Goal: Navigation & Orientation: Find specific page/section

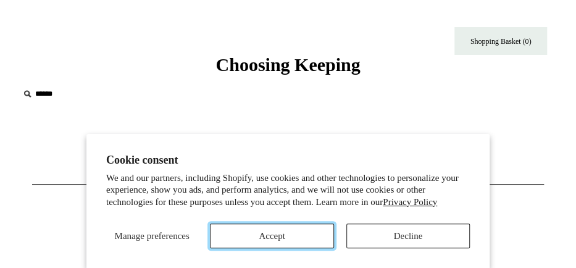
click at [285, 232] on button "Accept" at bounding box center [272, 236] width 124 height 25
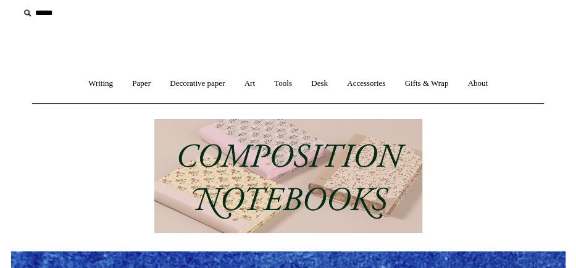
scroll to position [77, 0]
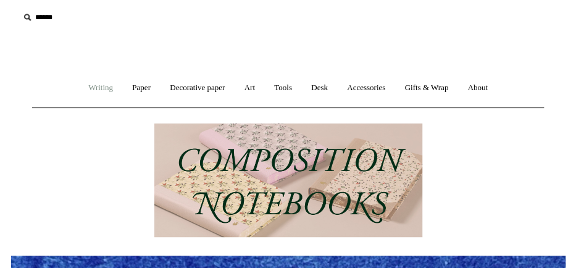
click at [97, 89] on link "Writing +" at bounding box center [101, 88] width 42 height 33
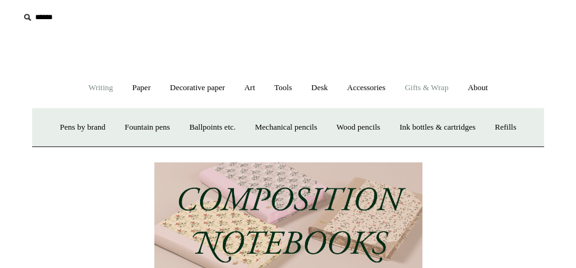
click at [425, 88] on link "Gifts & Wrap +" at bounding box center [426, 88] width 61 height 33
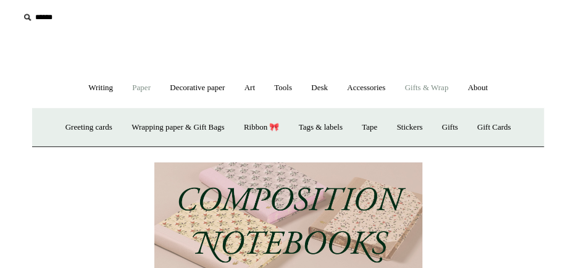
click at [153, 86] on link "Paper +" at bounding box center [142, 88] width 36 height 33
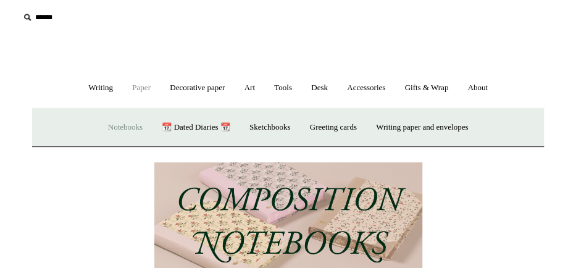
click at [117, 127] on link "Notebooks +" at bounding box center [125, 127] width 52 height 33
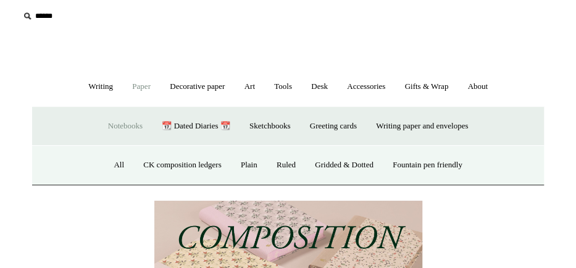
scroll to position [77, 0]
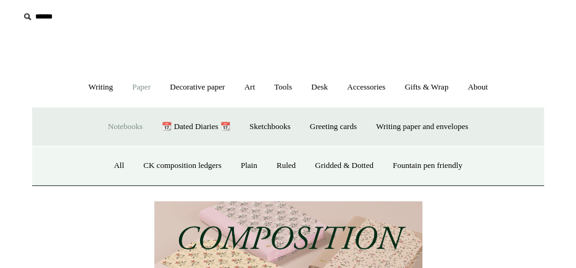
click at [340, 209] on img at bounding box center [288, 258] width 268 height 114
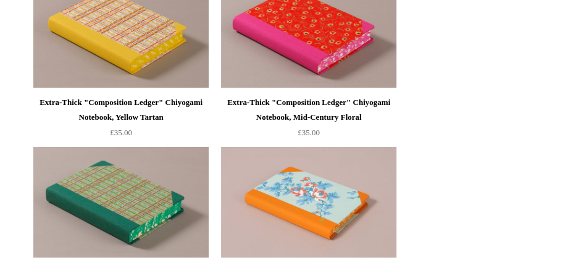
scroll to position [1579, 0]
